Goal: Obtain resource: Download file/media

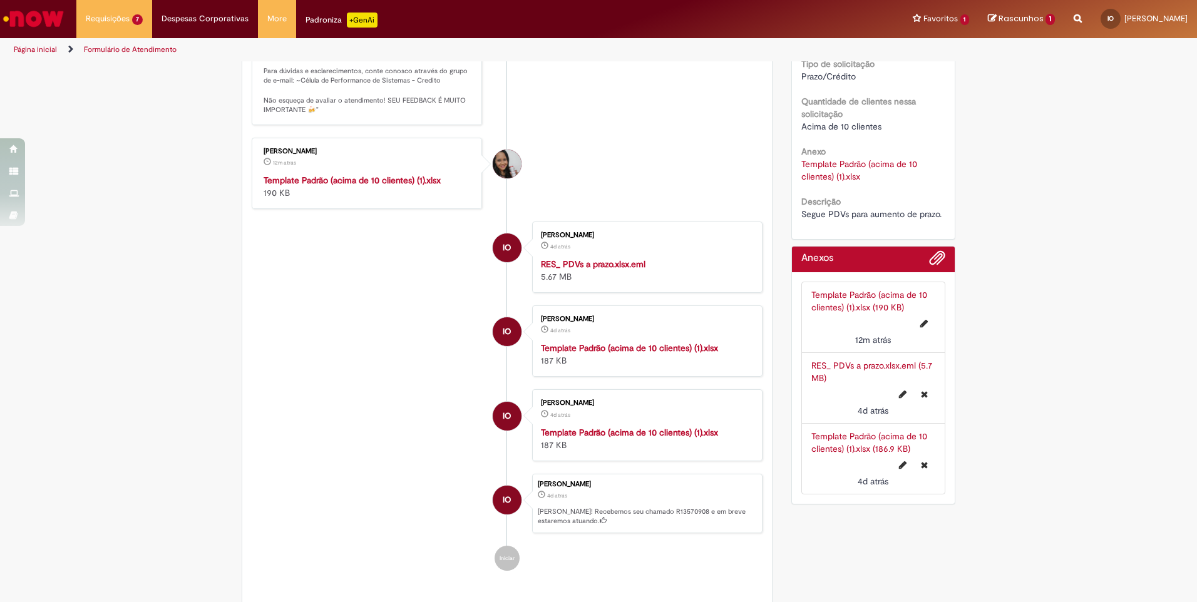
scroll to position [188, 0]
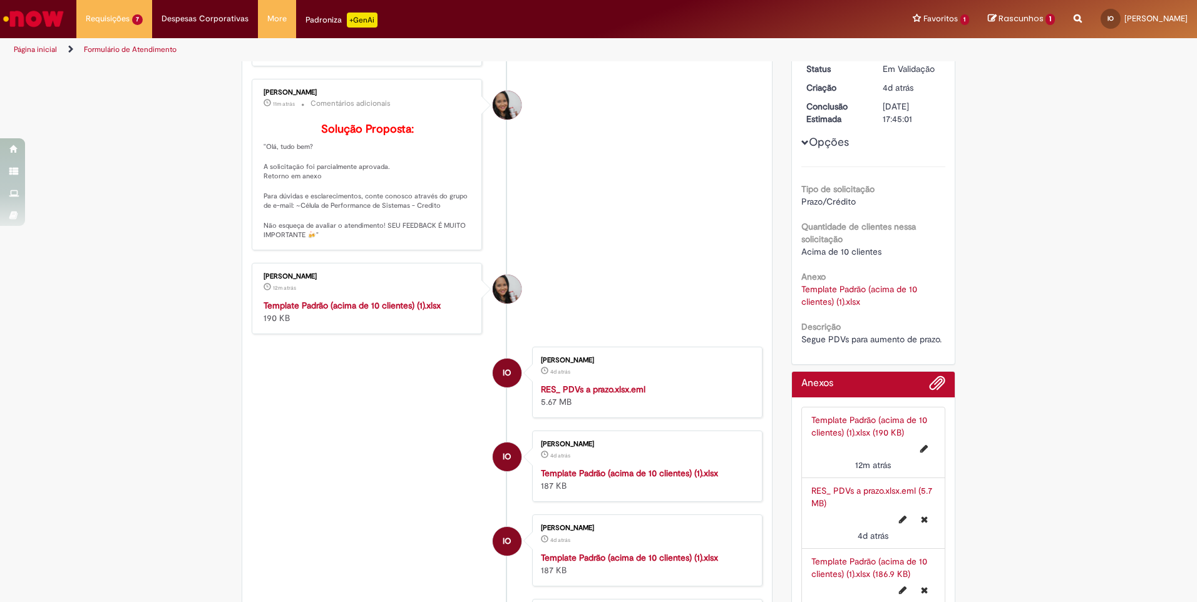
click at [374, 311] on strong "Template Padrão (acima de 10 clientes) (1).xlsx" at bounding box center [352, 305] width 177 height 11
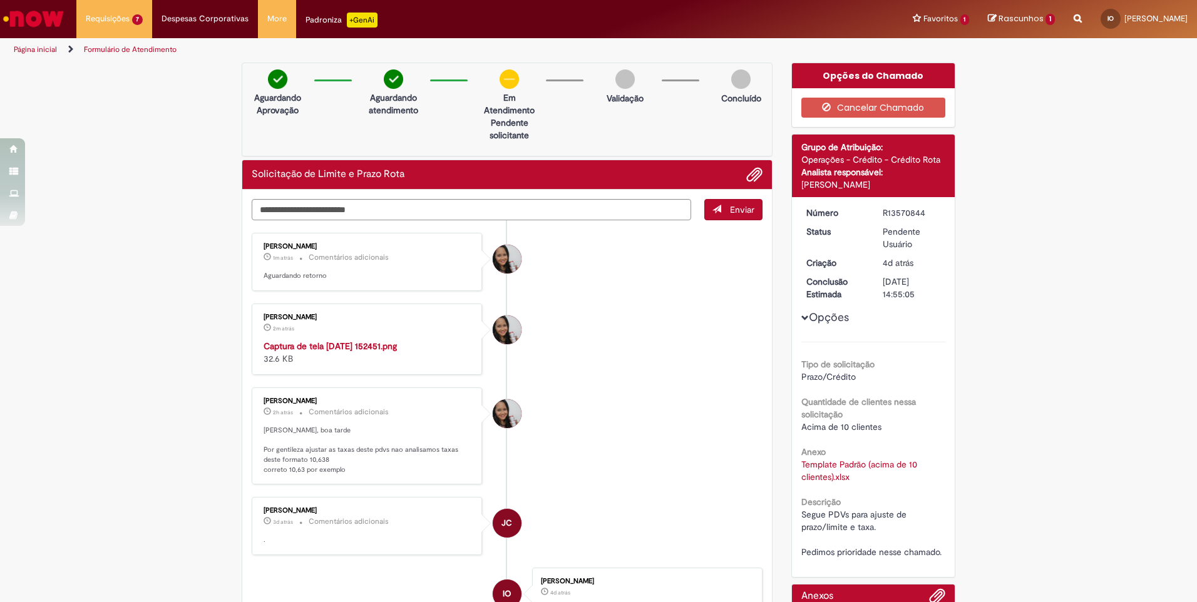
scroll to position [188, 0]
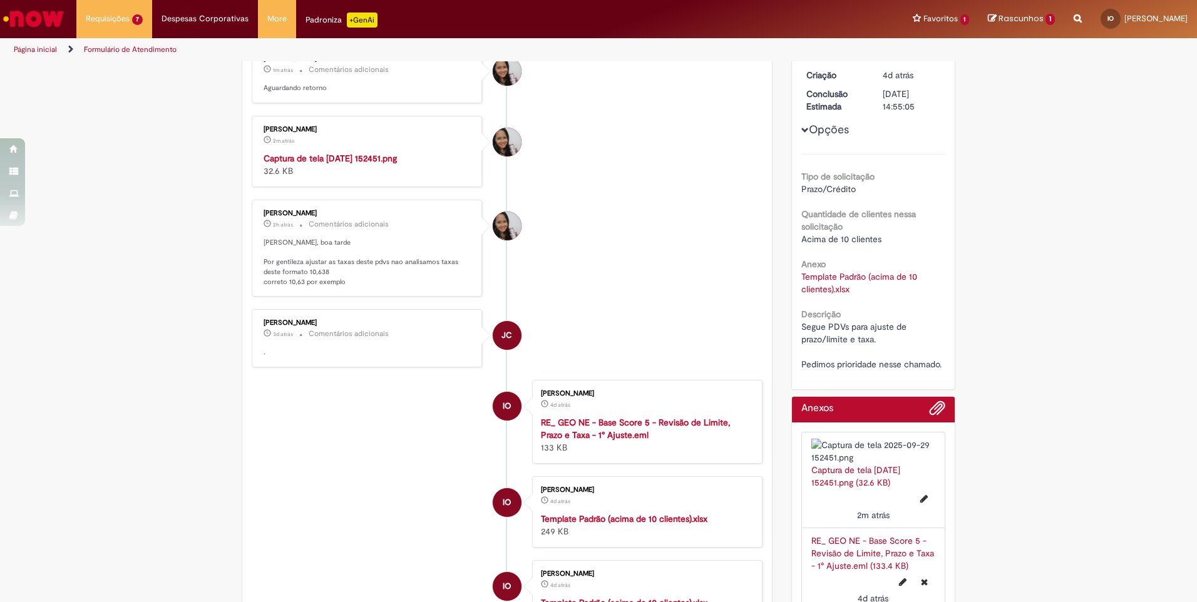
click at [374, 152] on img "Histórico de tíquete" at bounding box center [368, 152] width 209 height 0
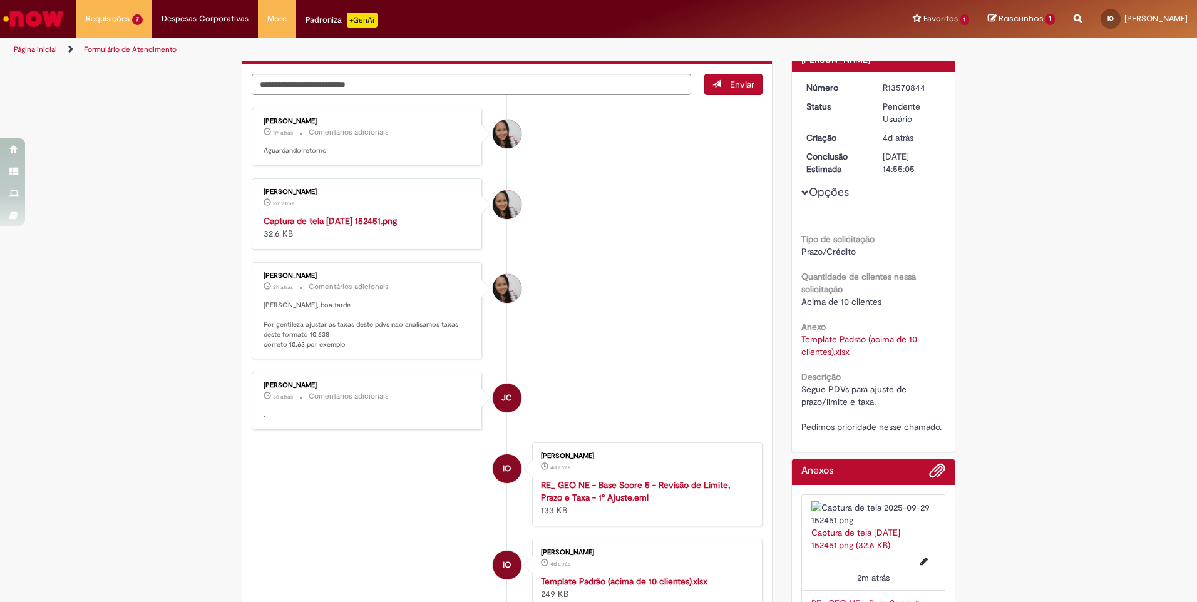
click at [366, 215] on img "Histórico de tíquete" at bounding box center [368, 215] width 209 height 0
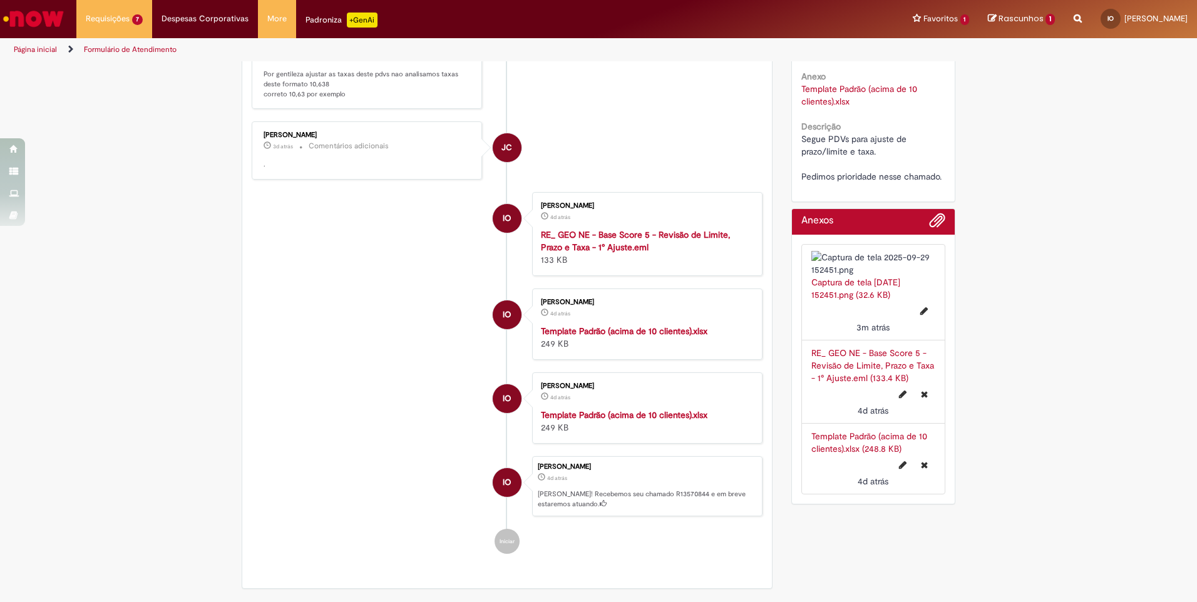
click at [651, 337] on strong "Template Padrão (acima de 10 clientes).xlsx" at bounding box center [624, 331] width 167 height 11
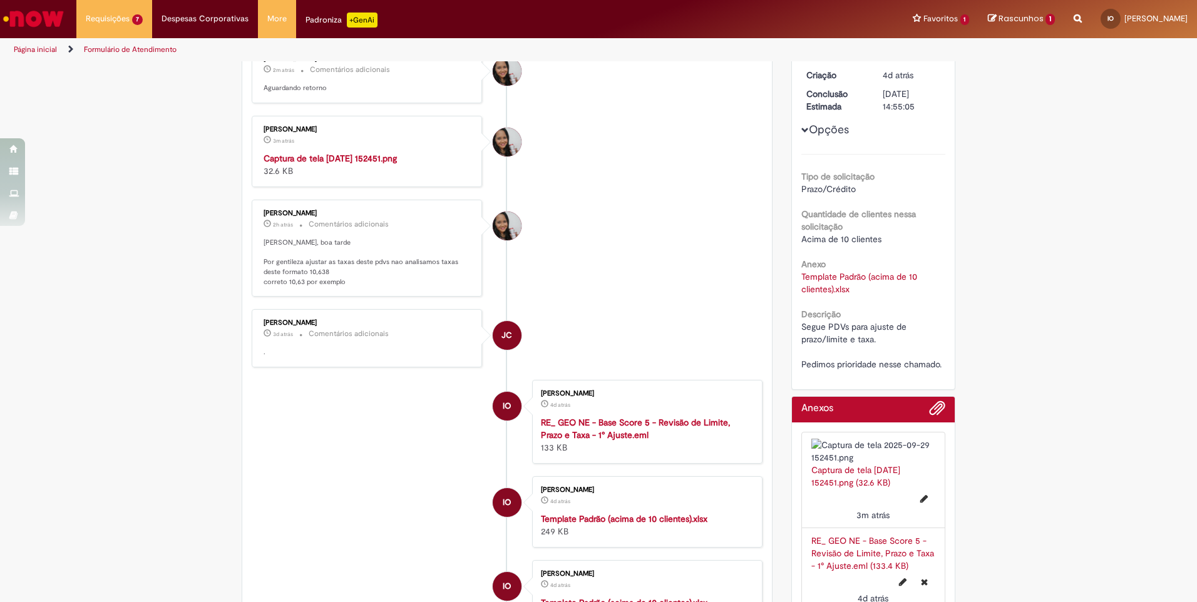
scroll to position [0, 0]
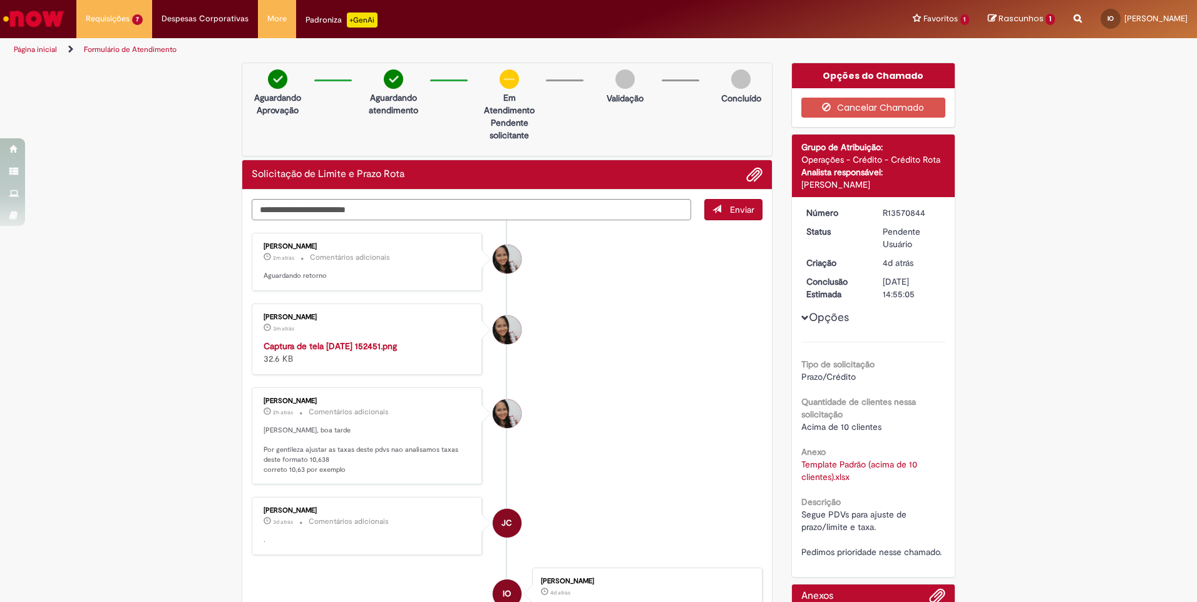
click at [747, 182] on span "Adicionar anexos" at bounding box center [754, 175] width 15 height 15
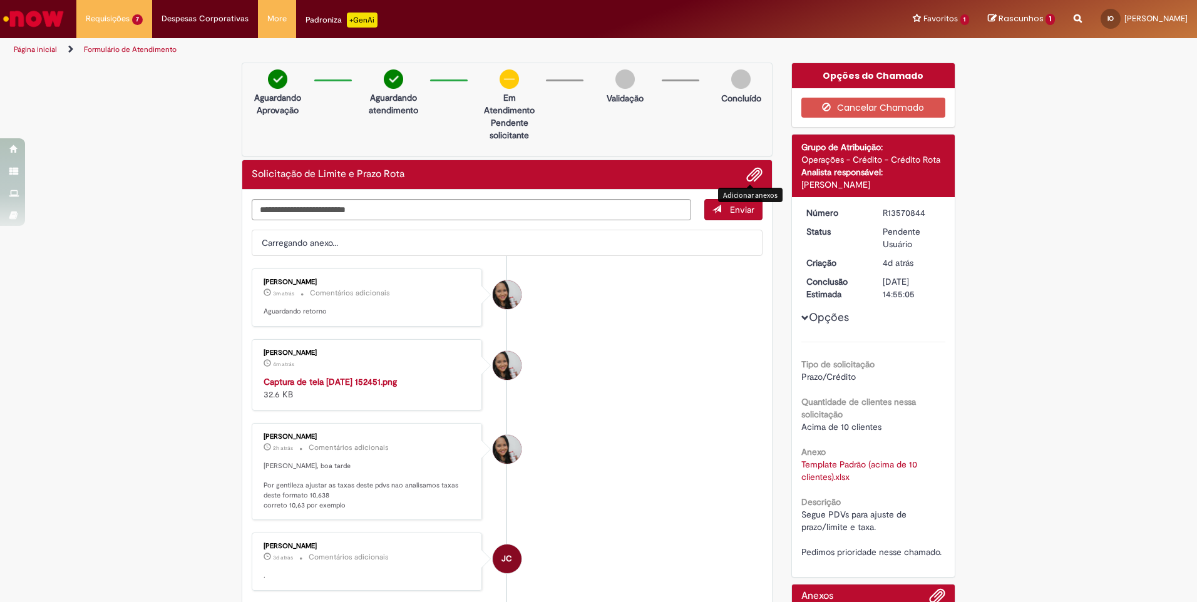
click at [721, 209] on button "Enviar" at bounding box center [734, 209] width 58 height 21
click at [481, 208] on textarea "Digite sua mensagem aqui..." at bounding box center [472, 209] width 440 height 21
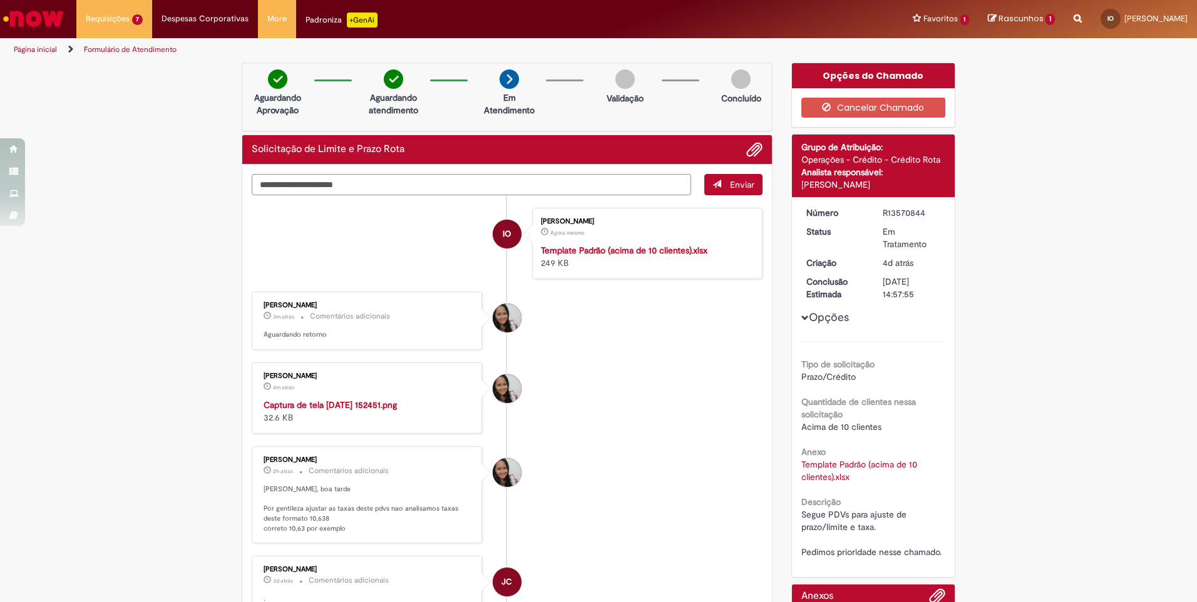
drag, startPoint x: 360, startPoint y: 182, endPoint x: 316, endPoint y: 198, distance: 47.4
click at [361, 181] on textarea "**********" at bounding box center [472, 184] width 440 height 21
type textarea "**********"
click at [725, 191] on button "Enviar" at bounding box center [734, 184] width 58 height 21
